Goal: Task Accomplishment & Management: Use online tool/utility

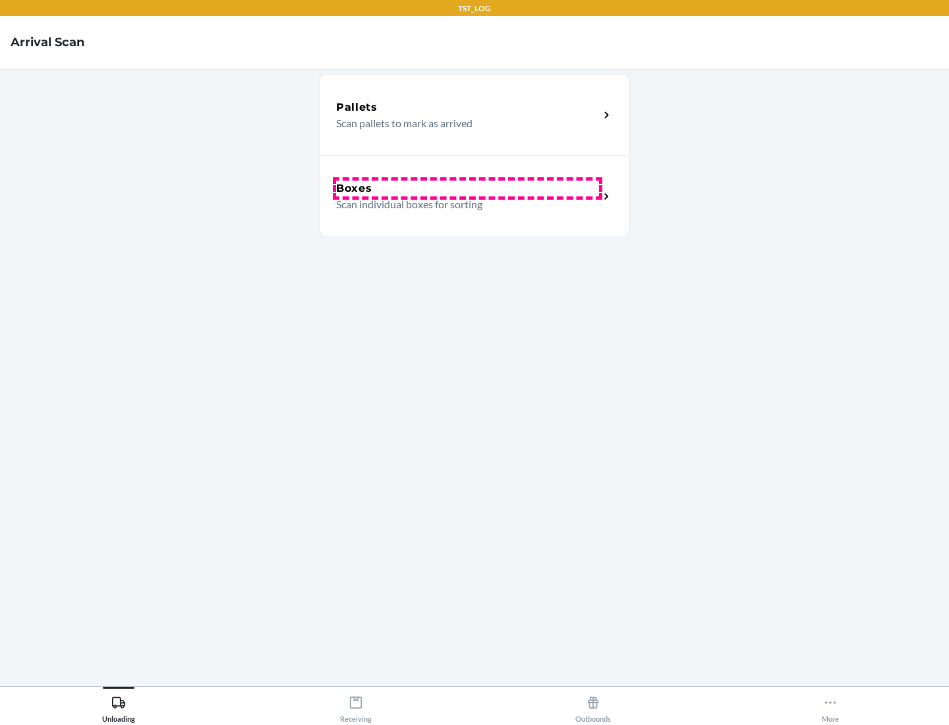
click at [467, 189] on div "Boxes" at bounding box center [467, 189] width 263 height 16
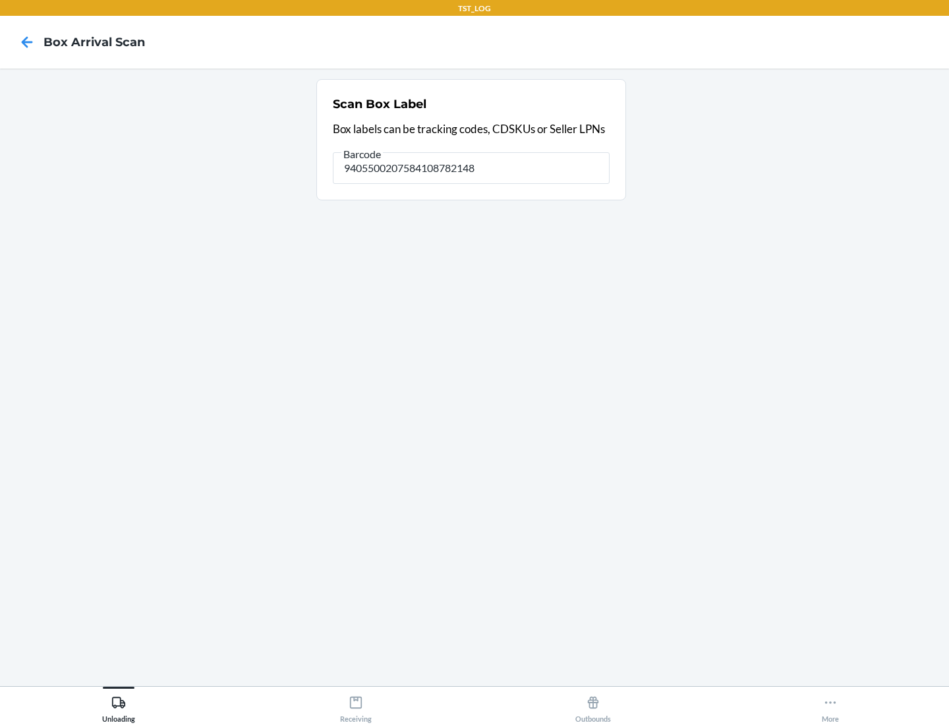
type input "9405500207584108782148"
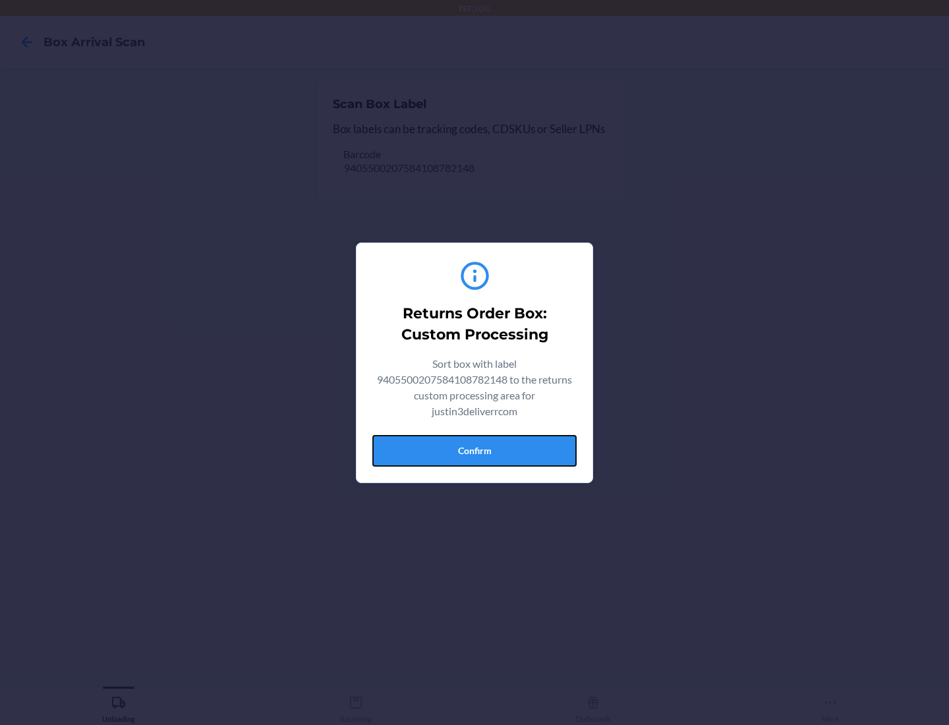
click at [475, 450] on button "Confirm" at bounding box center [474, 451] width 204 height 32
